Goal: Transaction & Acquisition: Purchase product/service

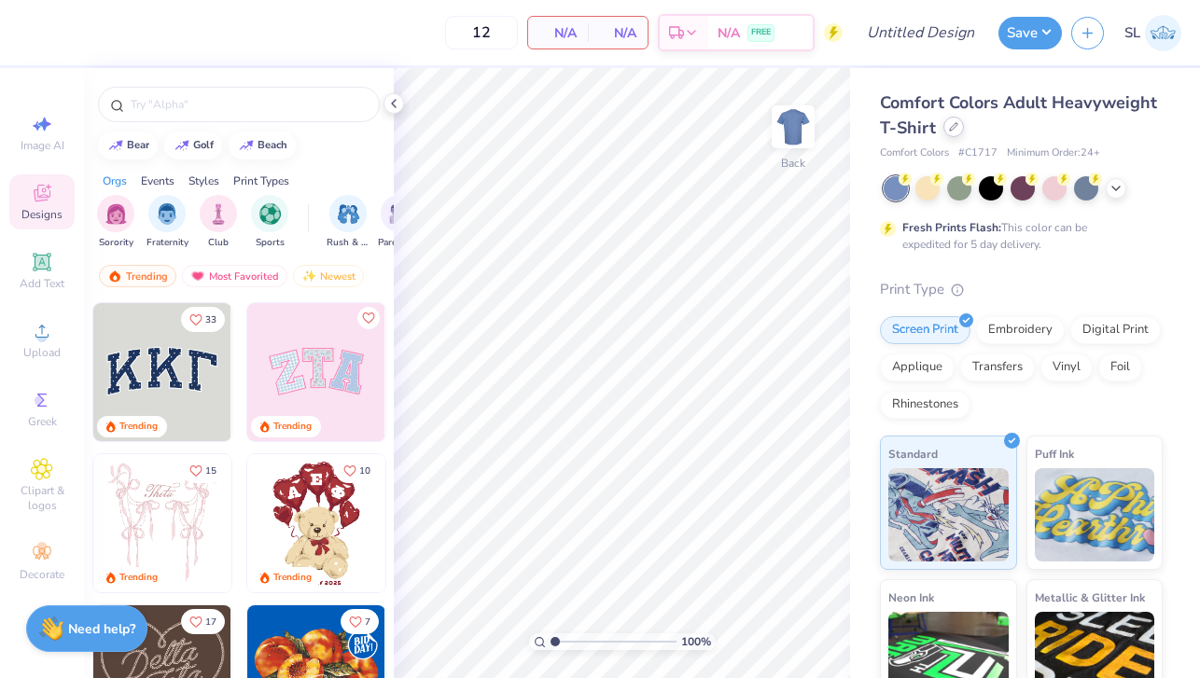
click at [957, 133] on div at bounding box center [953, 127] width 21 height 21
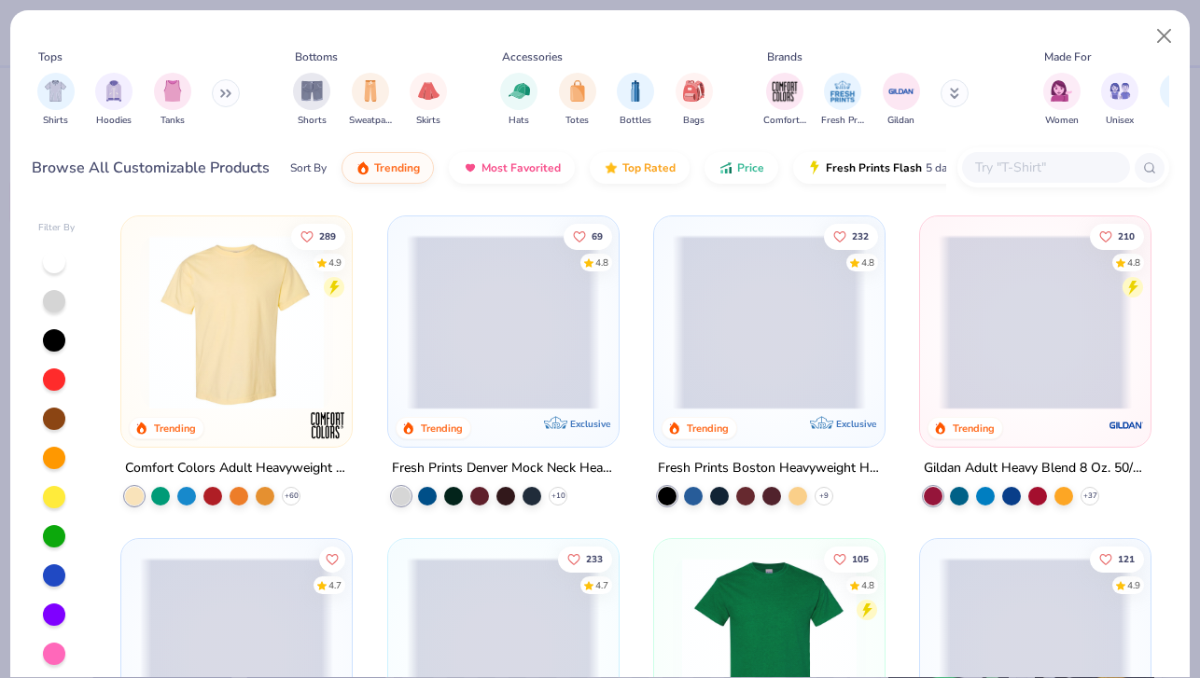
click at [558, 336] on span at bounding box center [503, 322] width 193 height 175
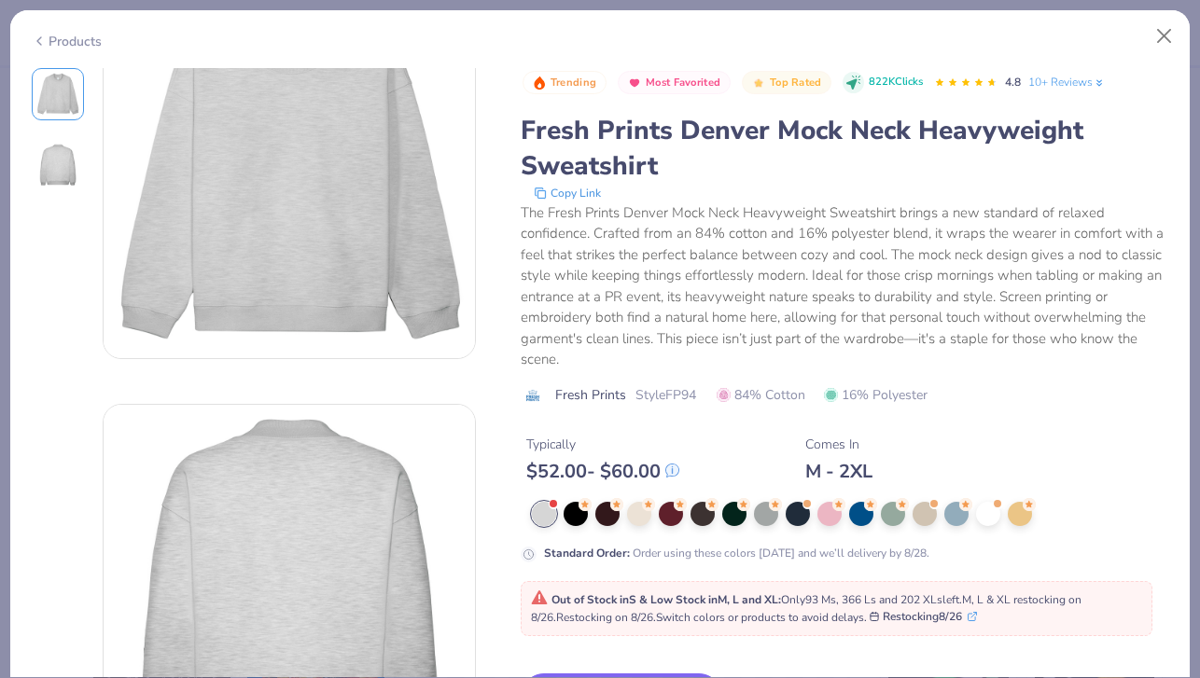
scroll to position [112, 0]
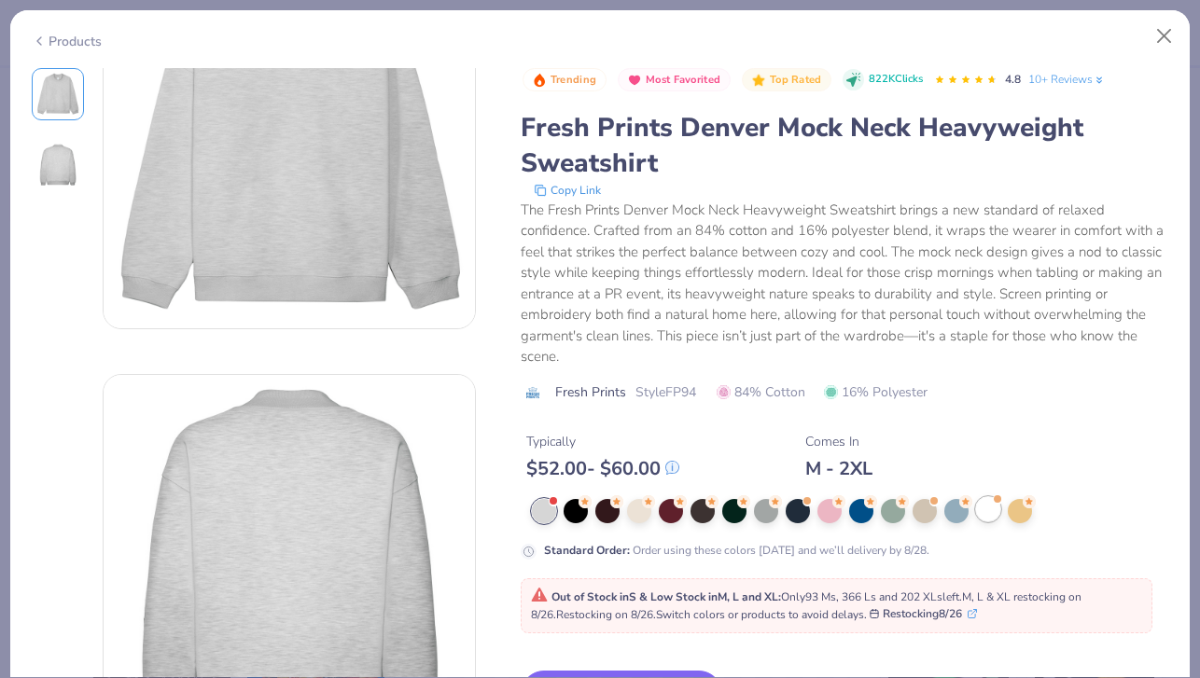
click at [984, 504] on div at bounding box center [988, 508] width 24 height 24
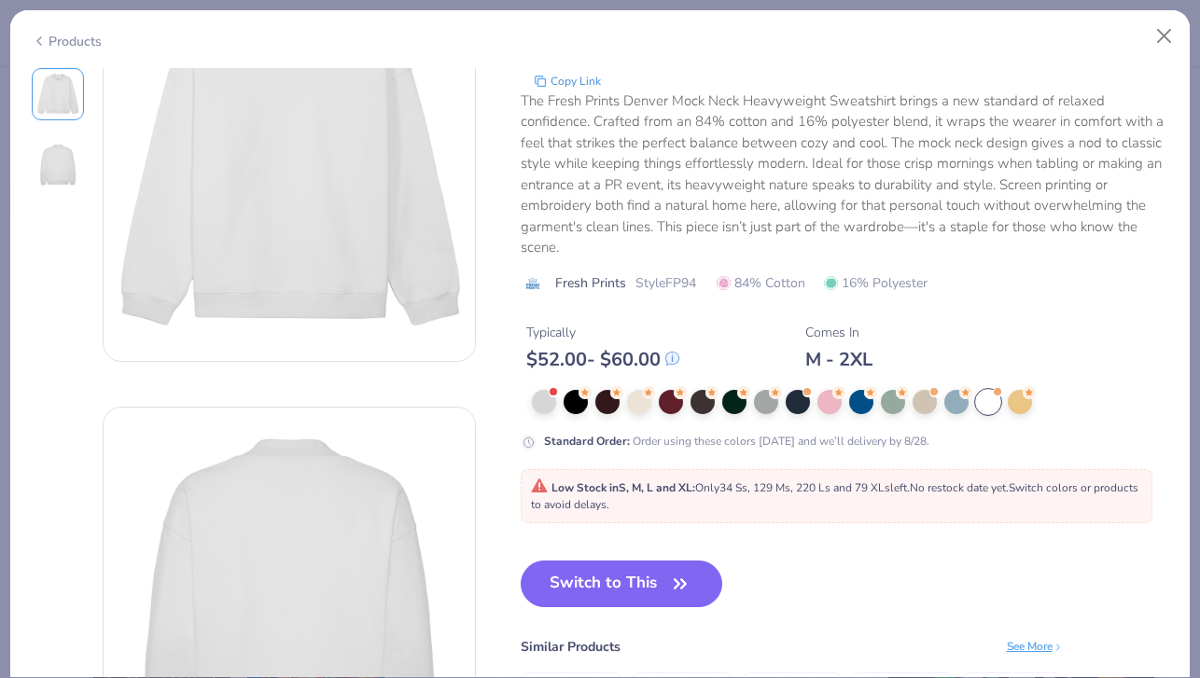
drag, startPoint x: 803, startPoint y: 490, endPoint x: 833, endPoint y: 490, distance: 30.8
click at [833, 490] on span "Low Stock in S, M, L and XL : Only 34 Ss, 129 Ms, 220 Ls and 79 XLs left. No re…" at bounding box center [834, 497] width 607 height 32
click at [1152, 34] on button "Close" at bounding box center [1164, 36] width 35 height 35
